Goal: Use online tool/utility: Use online tool/utility

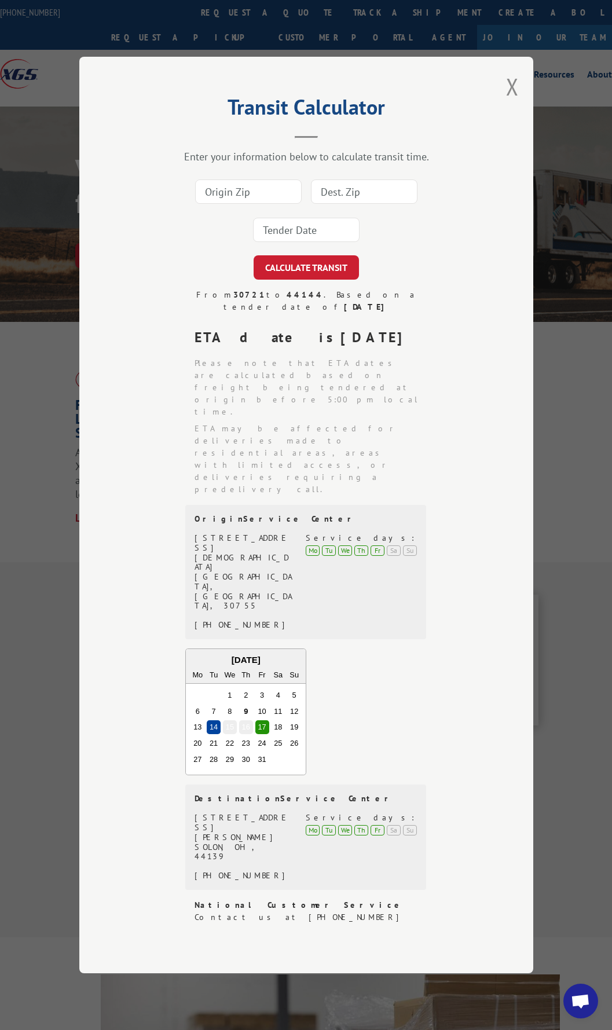
click at [259, 204] on input at bounding box center [248, 191] width 106 height 24
type input "30721"
type input "46225"
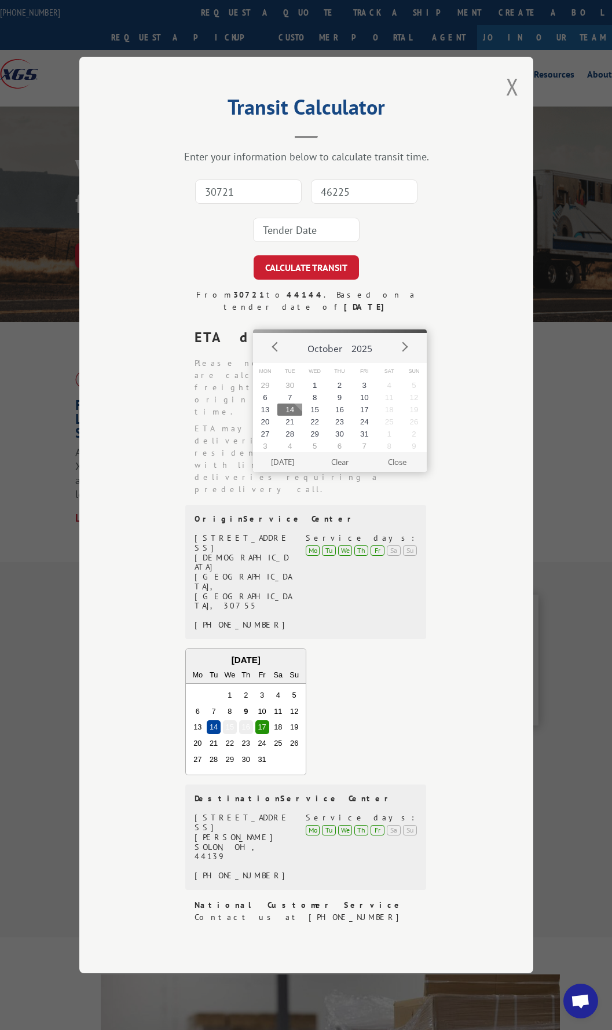
click at [291, 408] on button "14" at bounding box center [289, 409] width 25 height 12
type input "[DATE]"
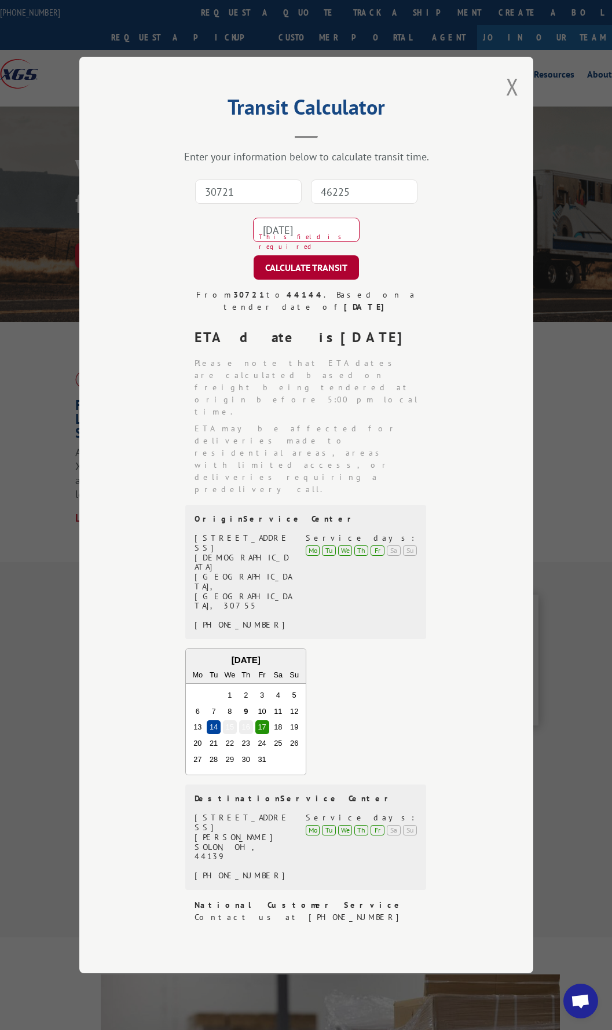
click at [290, 280] on button "CALCULATE TRANSIT" at bounding box center [305, 267] width 105 height 24
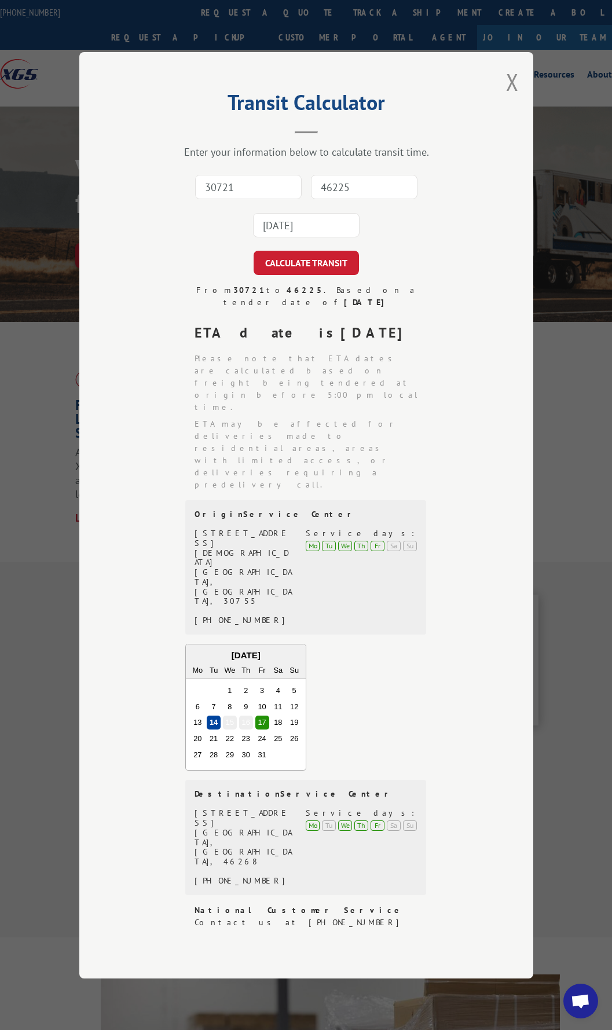
click at [260, 199] on input "30721" at bounding box center [248, 187] width 106 height 24
type input "30721"
type input "94801"
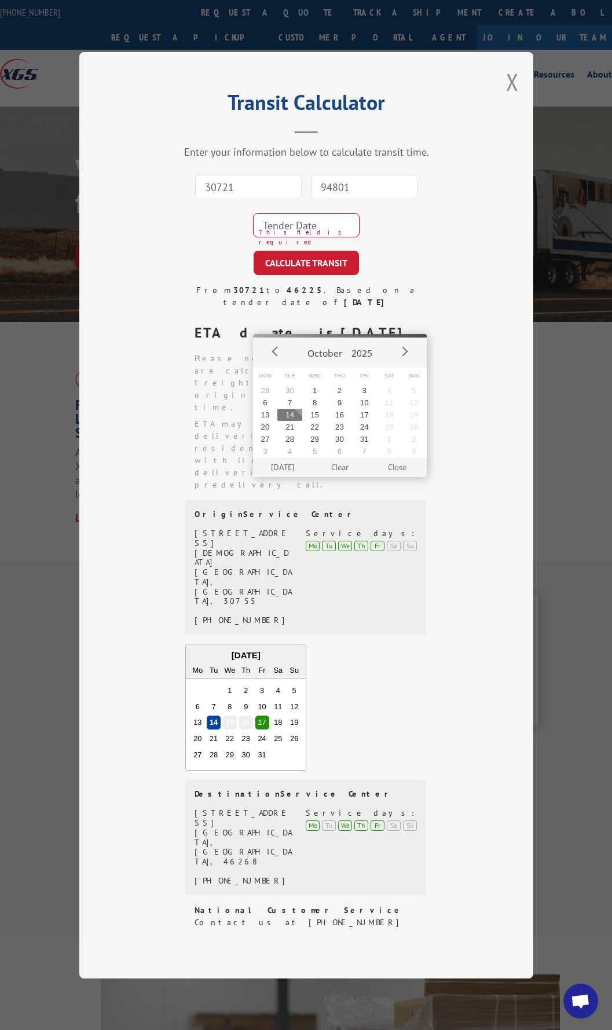
click at [286, 410] on button "14" at bounding box center [289, 415] width 25 height 12
type input "[DATE]"
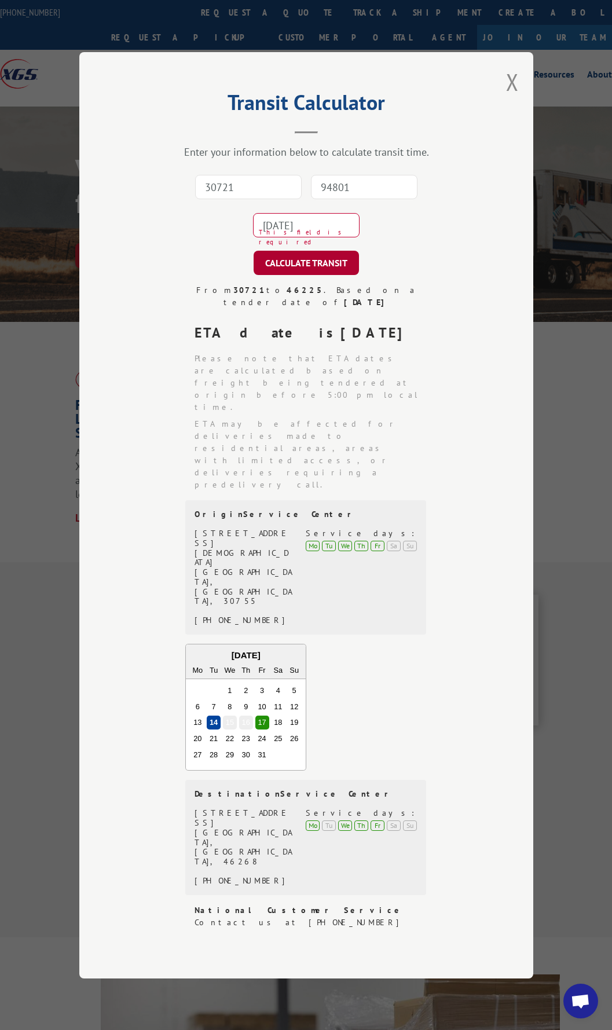
click at [291, 275] on button "CALCULATE TRANSIT" at bounding box center [305, 263] width 105 height 24
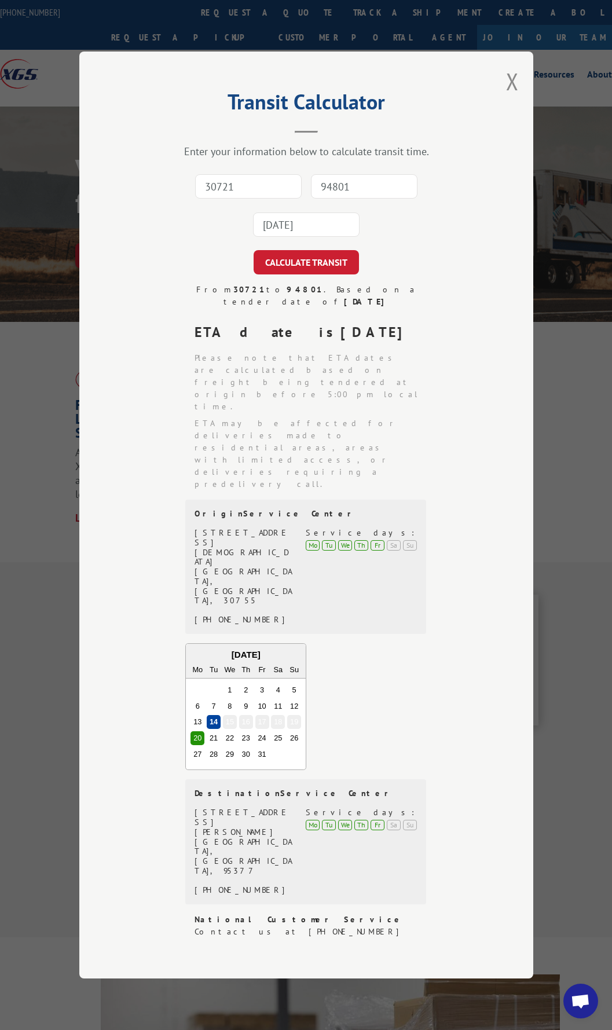
click at [253, 199] on input "30721" at bounding box center [248, 186] width 106 height 24
type input "30721"
type input "44144"
click at [354, 199] on input "44144" at bounding box center [364, 186] width 106 height 24
drag, startPoint x: 354, startPoint y: 274, endPoint x: 275, endPoint y: 277, distance: 79.3
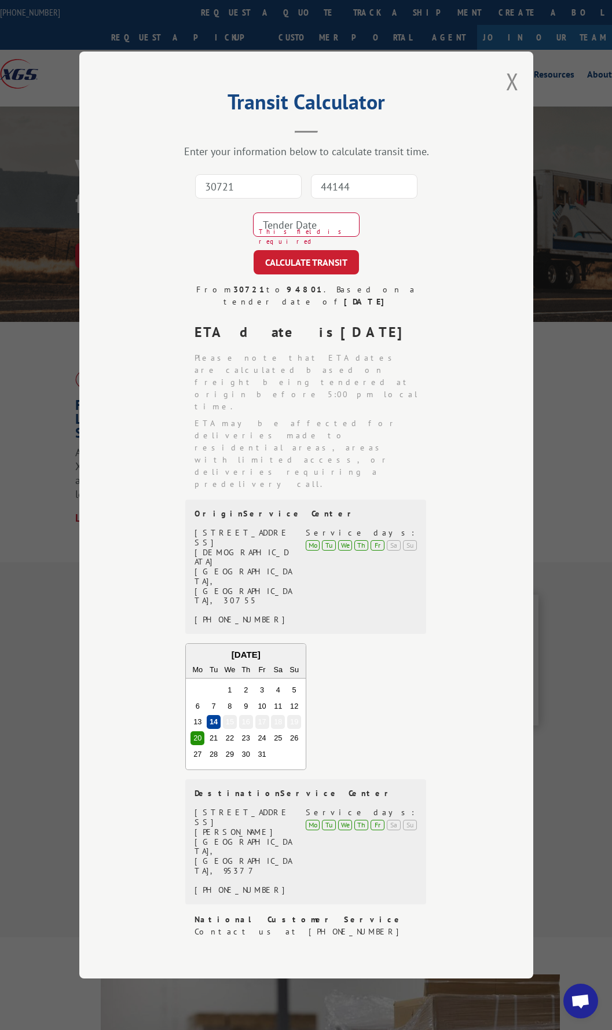
click at [275, 244] on div "30721 44144 This field is required" at bounding box center [306, 205] width 338 height 76
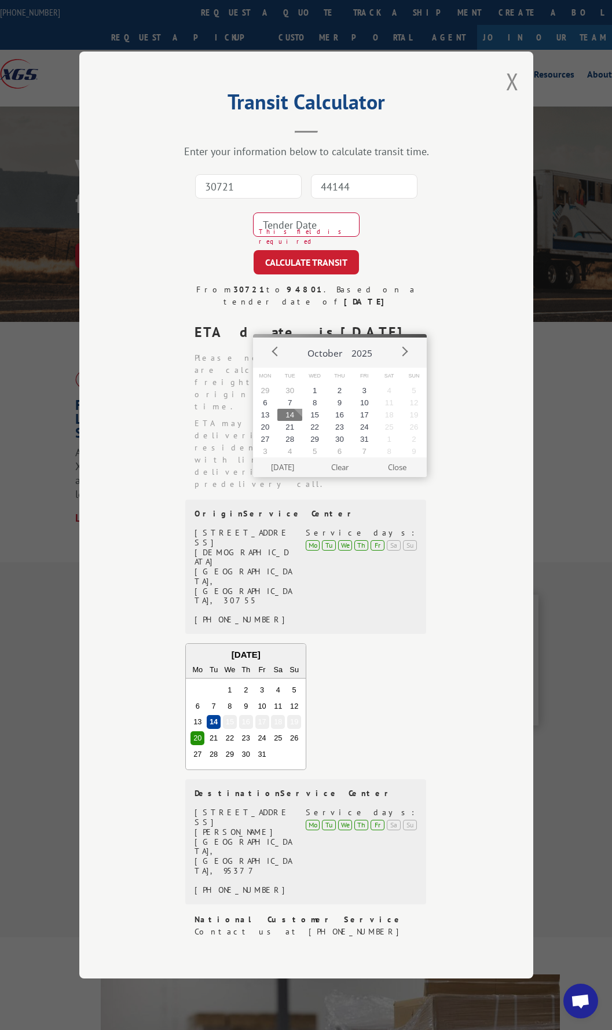
click at [292, 416] on button "14" at bounding box center [289, 415] width 25 height 12
type input "[DATE]"
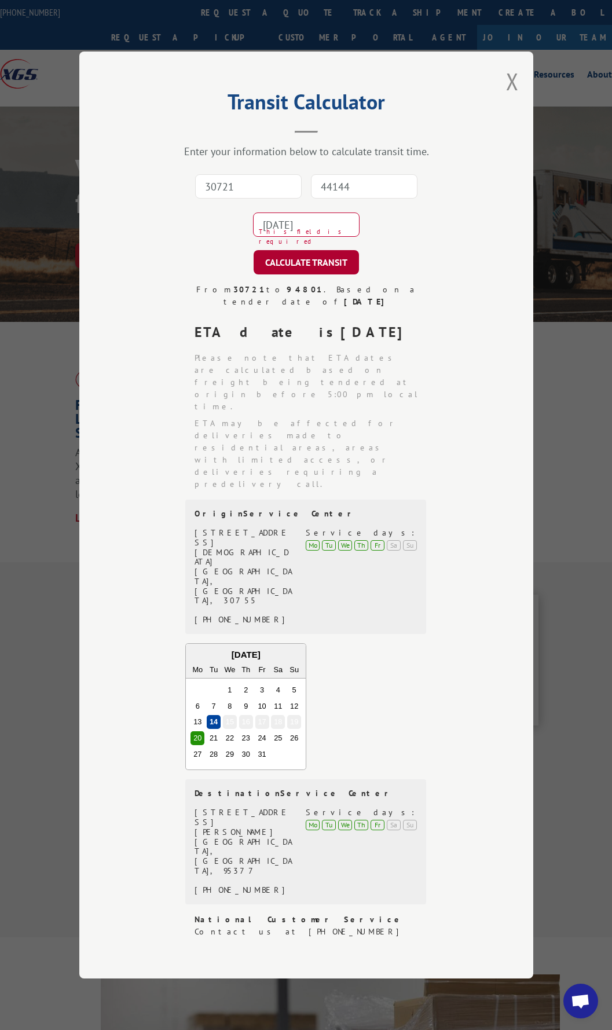
click at [293, 274] on button "CALCULATE TRANSIT" at bounding box center [305, 262] width 105 height 24
